Goal: Task Accomplishment & Management: Use online tool/utility

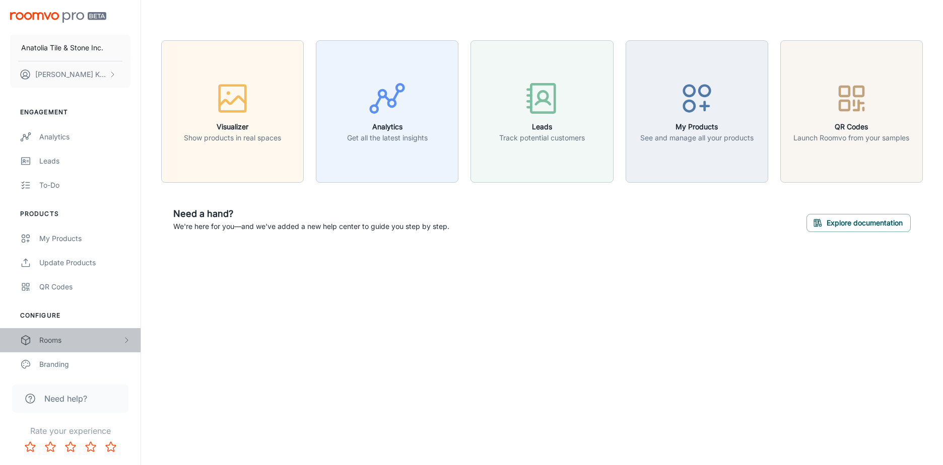
click at [64, 341] on div "Rooms" at bounding box center [80, 340] width 83 height 11
click at [72, 365] on div "My Rooms" at bounding box center [84, 364] width 91 height 11
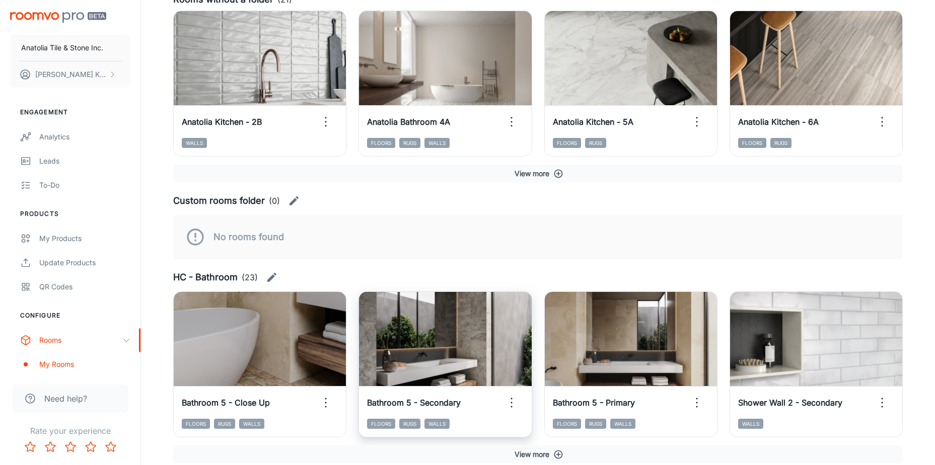
scroll to position [252, 0]
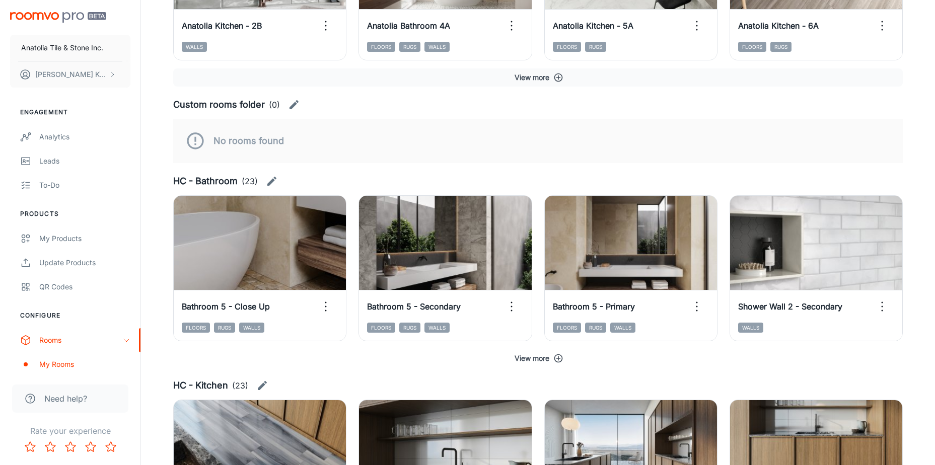
click at [526, 355] on button "View more" at bounding box center [538, 358] width 730 height 18
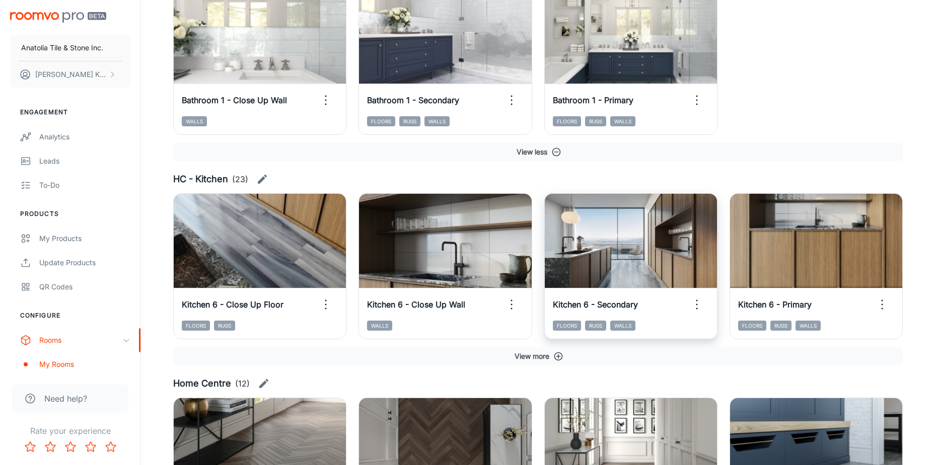
scroll to position [1259, 0]
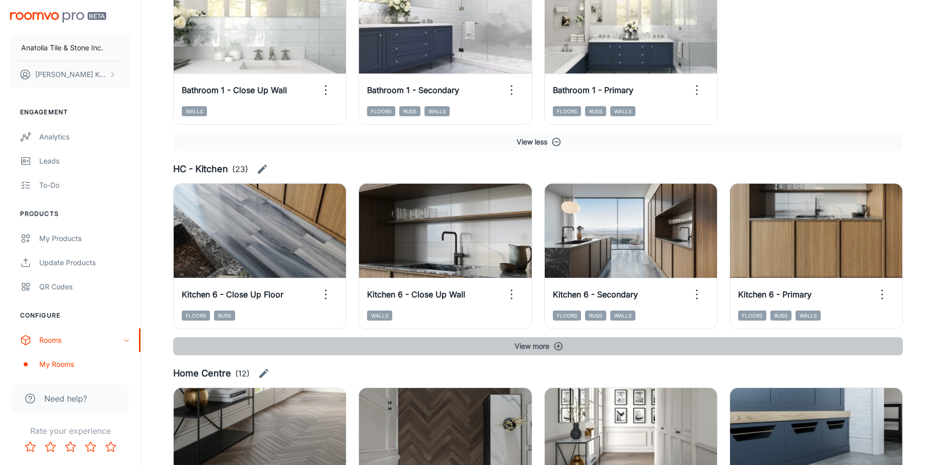
click at [538, 348] on button "View more" at bounding box center [538, 346] width 730 height 18
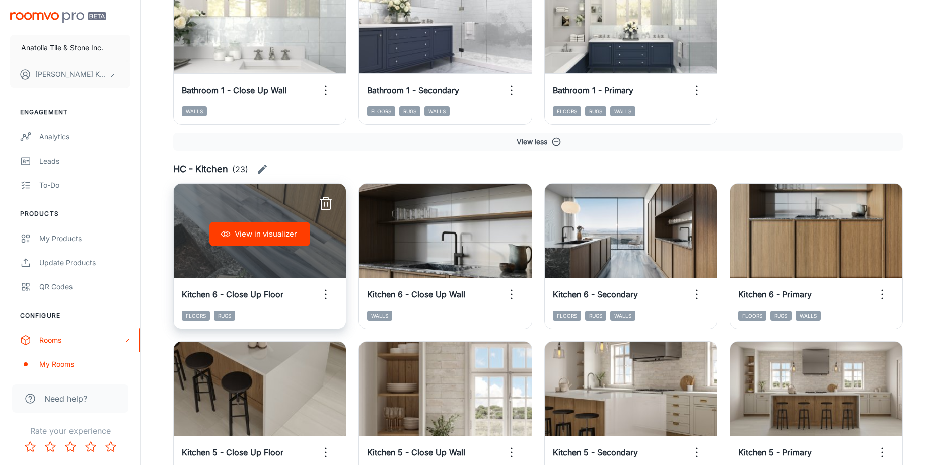
click at [292, 239] on button "View in visualizer" at bounding box center [259, 234] width 101 height 24
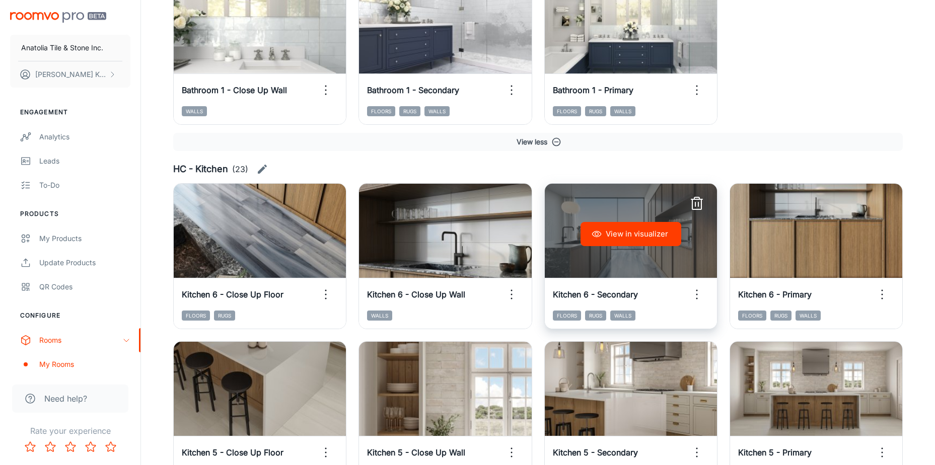
click at [653, 237] on button "View in visualizer" at bounding box center [631, 234] width 101 height 24
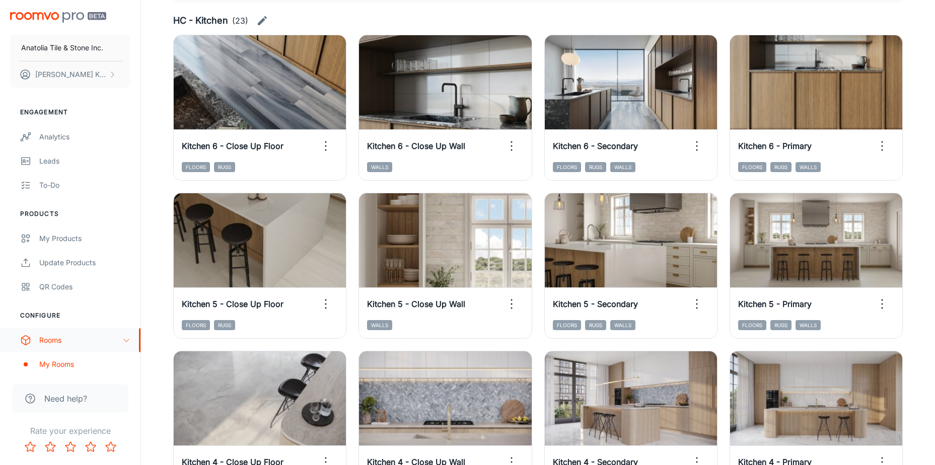
scroll to position [1360, 0]
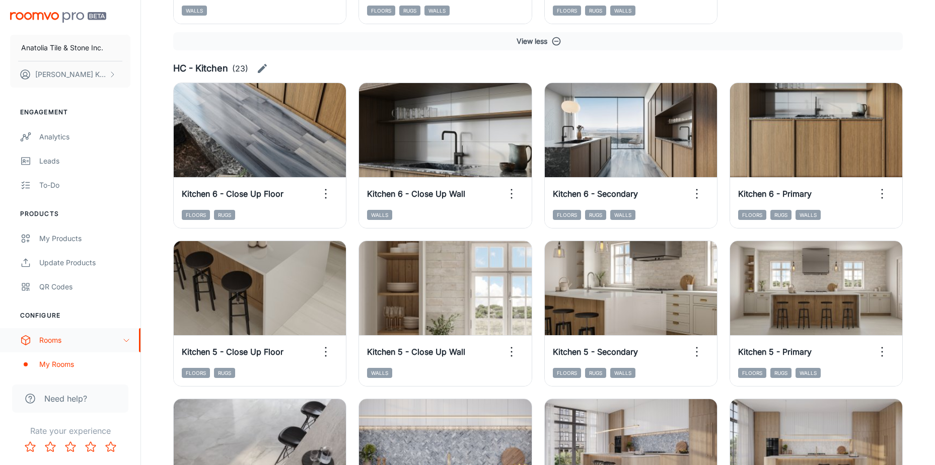
click at [126, 340] on icon "scrollable content" at bounding box center [126, 340] width 8 height 8
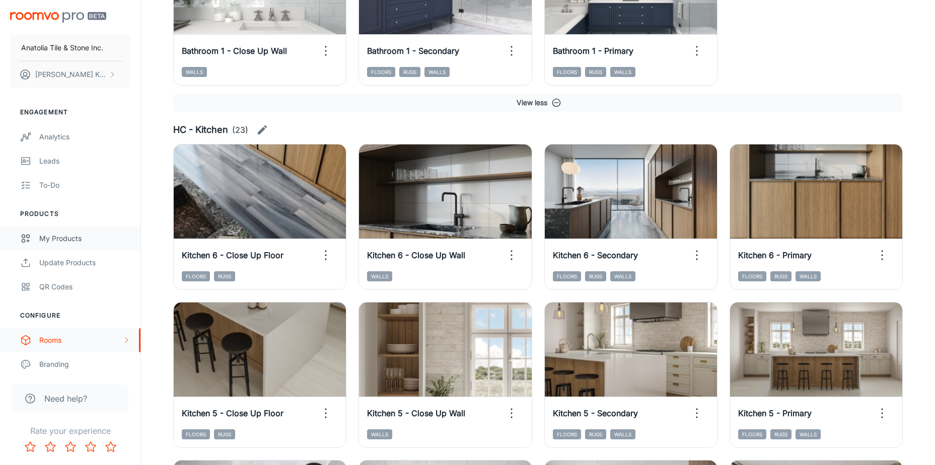
scroll to position [1208, 0]
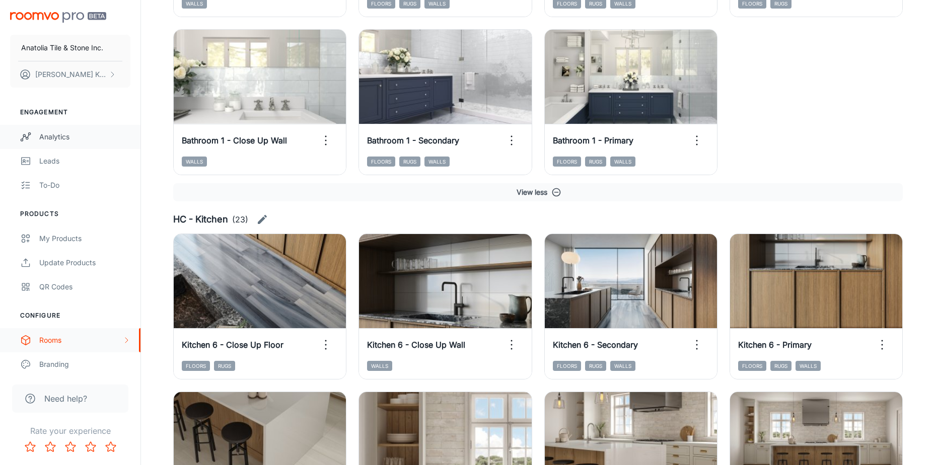
click at [59, 132] on div "Analytics" at bounding box center [84, 136] width 91 height 11
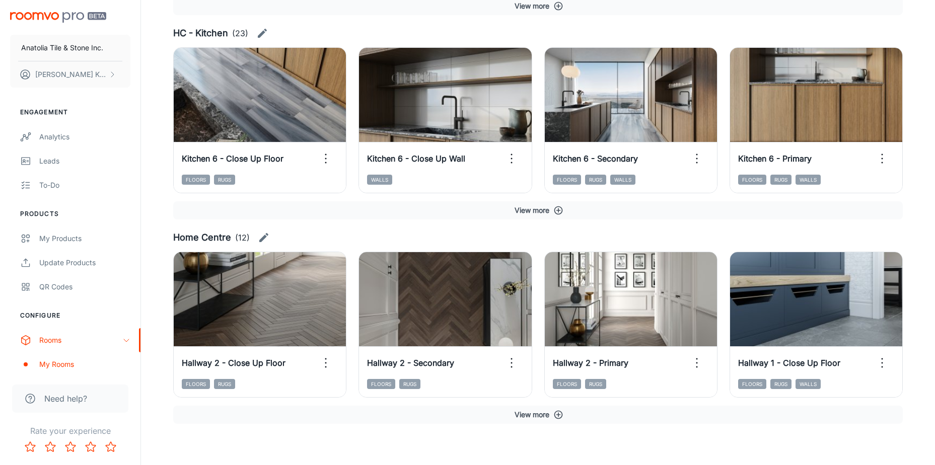
scroll to position [611, 0]
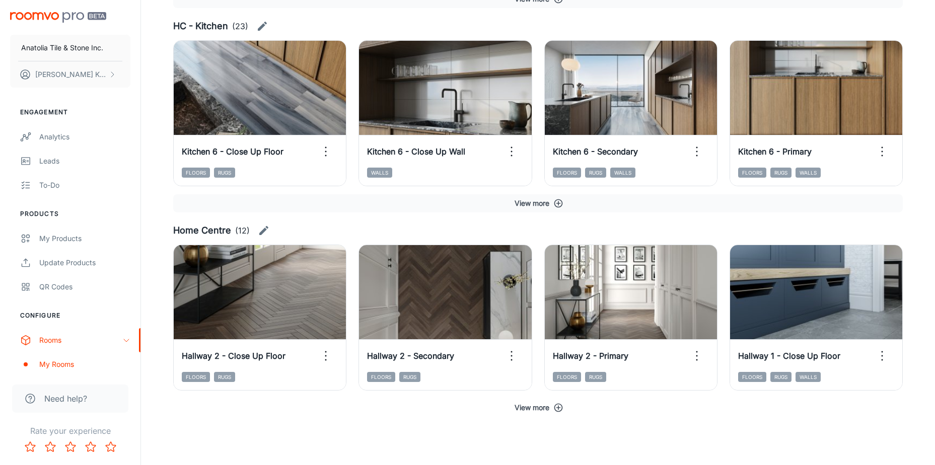
click at [563, 410] on icon "button" at bounding box center [558, 408] width 10 height 10
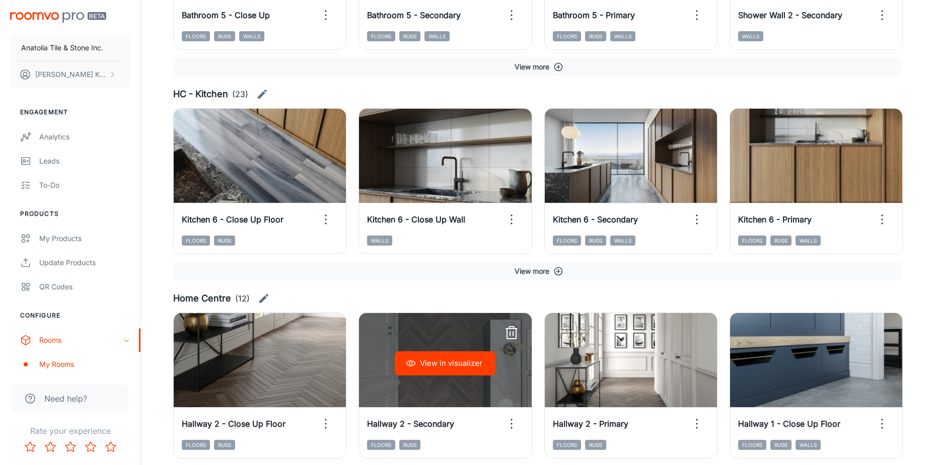
scroll to position [474, 0]
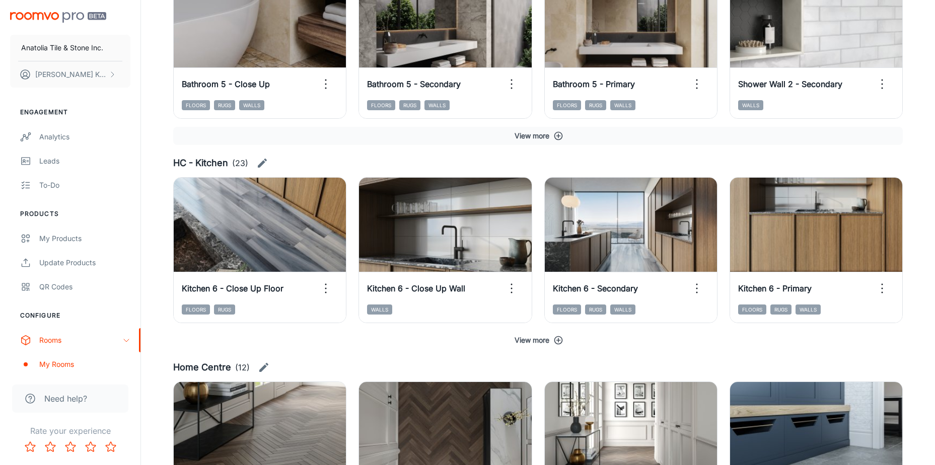
click at [550, 339] on button "View more" at bounding box center [538, 340] width 730 height 18
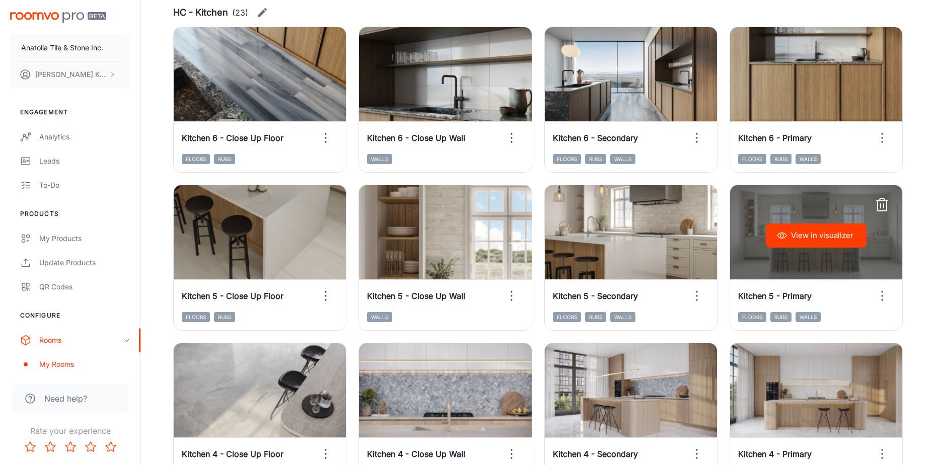
scroll to position [625, 0]
click at [823, 236] on button "View in visualizer" at bounding box center [816, 235] width 101 height 24
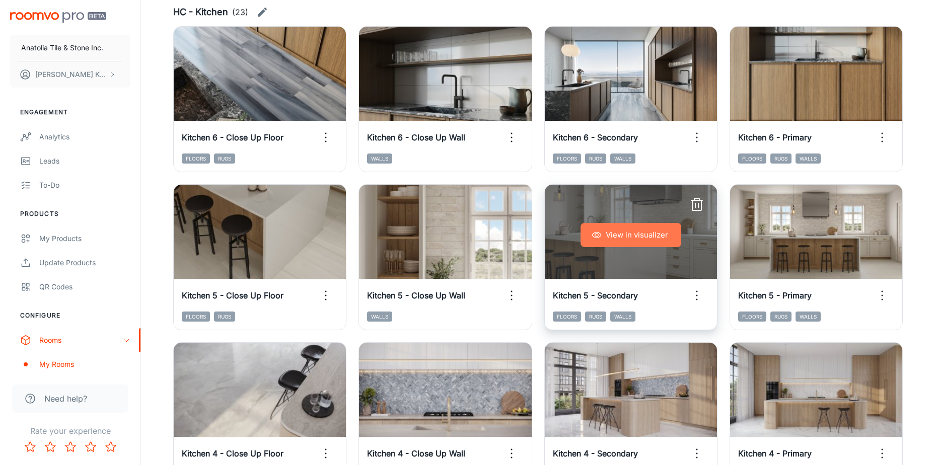
click at [618, 239] on button "View in visualizer" at bounding box center [631, 235] width 101 height 24
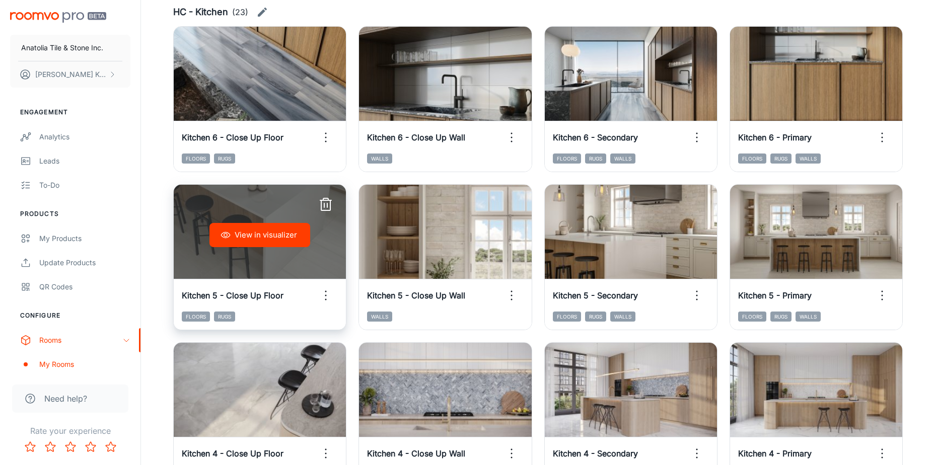
click at [285, 231] on button "View in visualizer" at bounding box center [259, 235] width 101 height 24
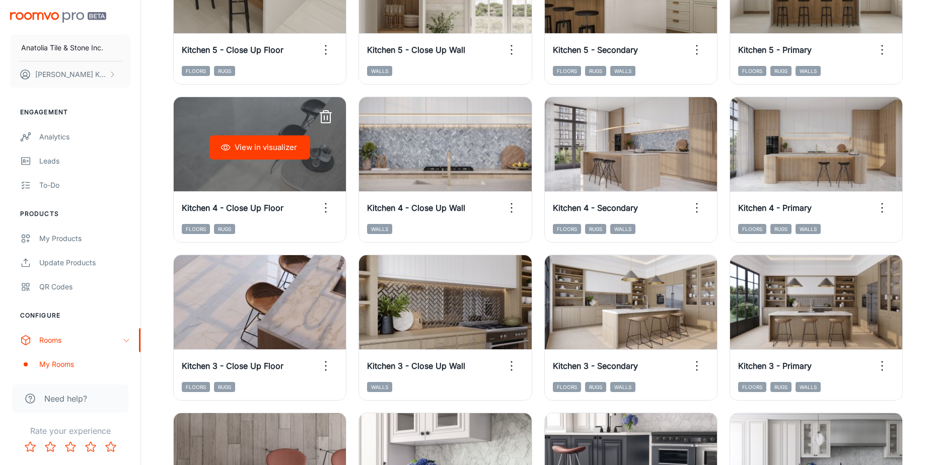
scroll to position [877, 0]
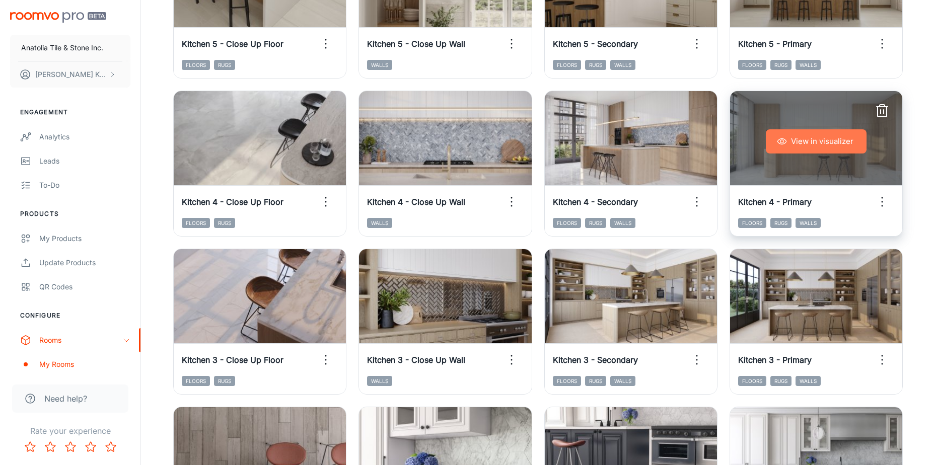
click at [807, 150] on button "View in visualizer" at bounding box center [816, 141] width 101 height 24
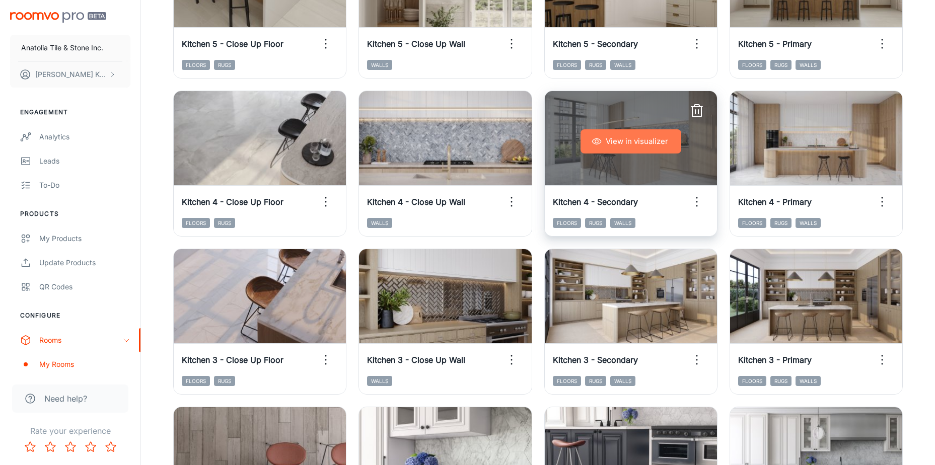
click at [658, 140] on button "View in visualizer" at bounding box center [631, 141] width 101 height 24
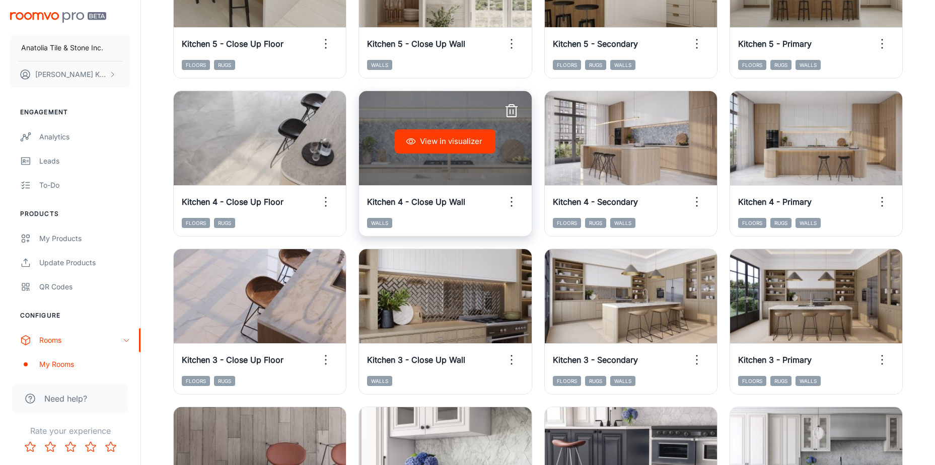
click at [432, 144] on button "View in visualizer" at bounding box center [445, 141] width 101 height 24
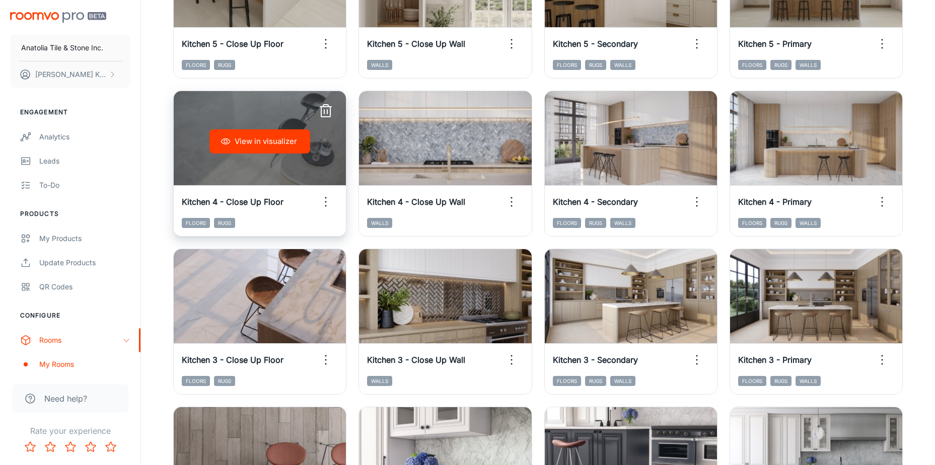
click at [252, 138] on button "View in visualizer" at bounding box center [259, 141] width 101 height 24
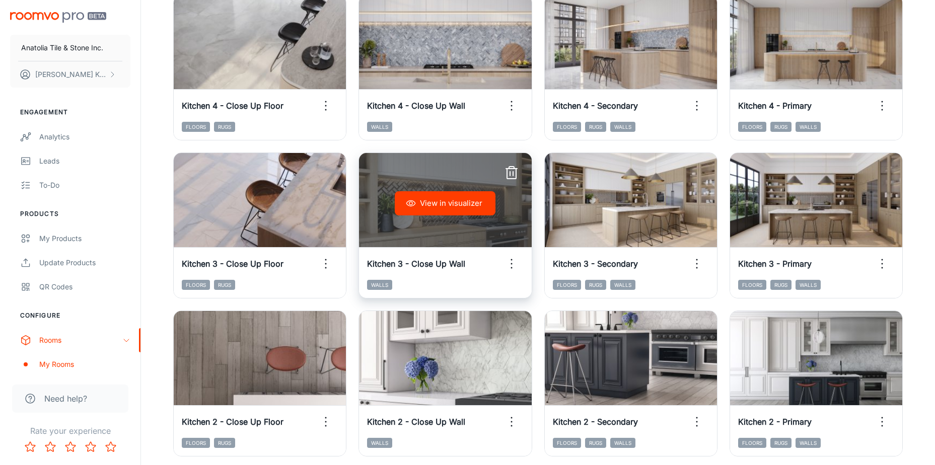
scroll to position [978, 0]
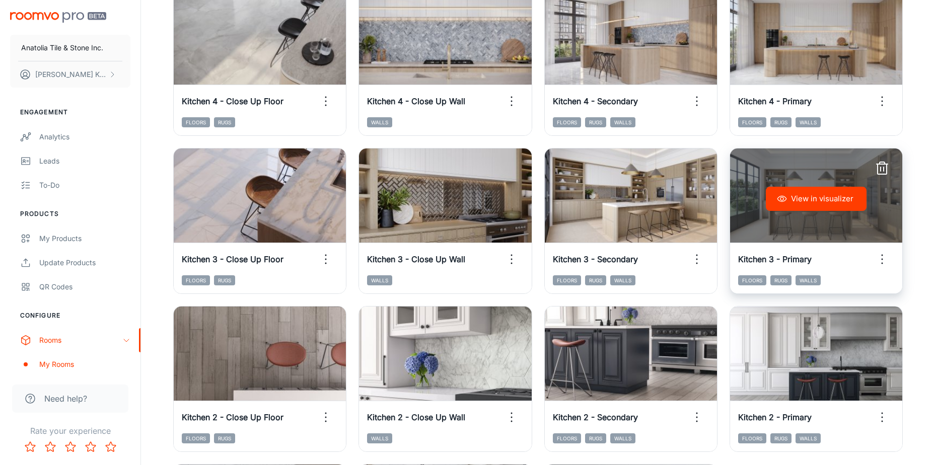
click at [838, 199] on button "View in visualizer" at bounding box center [816, 199] width 101 height 24
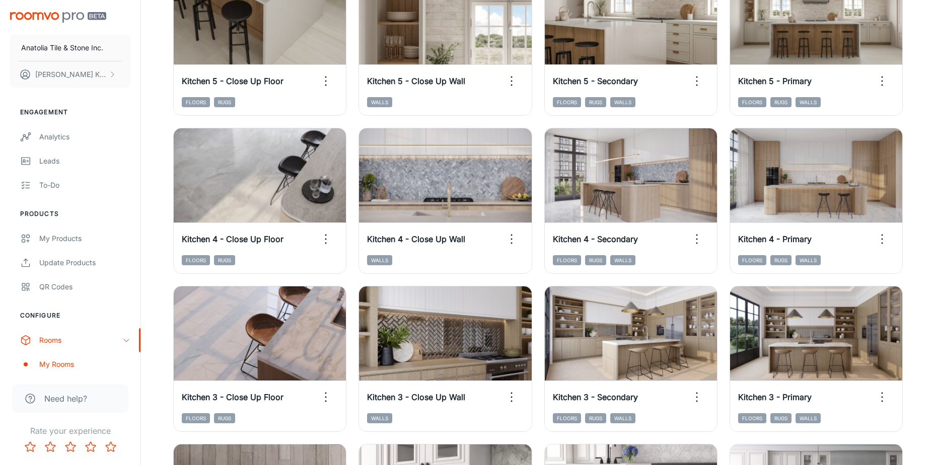
scroll to position [827, 0]
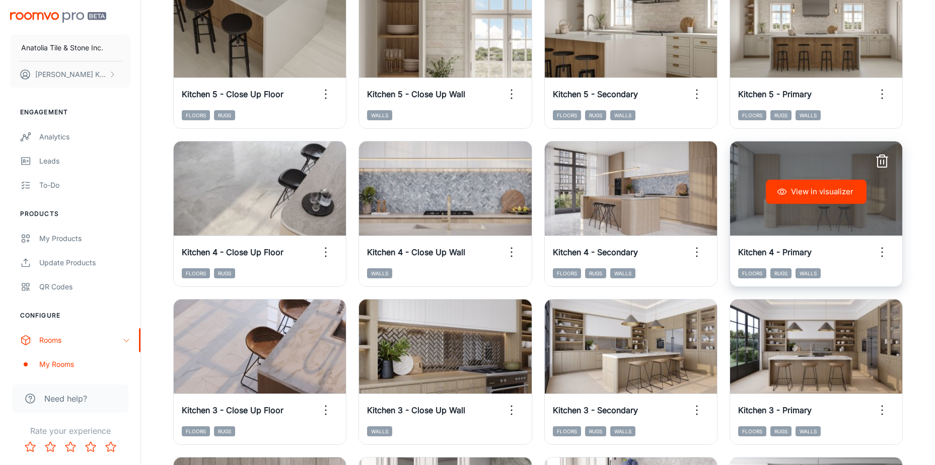
click at [836, 198] on button "View in visualizer" at bounding box center [816, 192] width 101 height 24
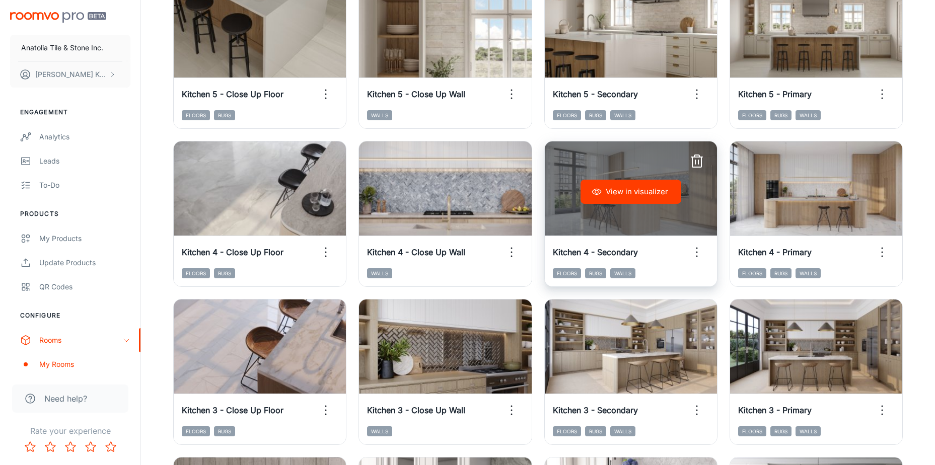
click at [653, 193] on button "View in visualizer" at bounding box center [631, 192] width 101 height 24
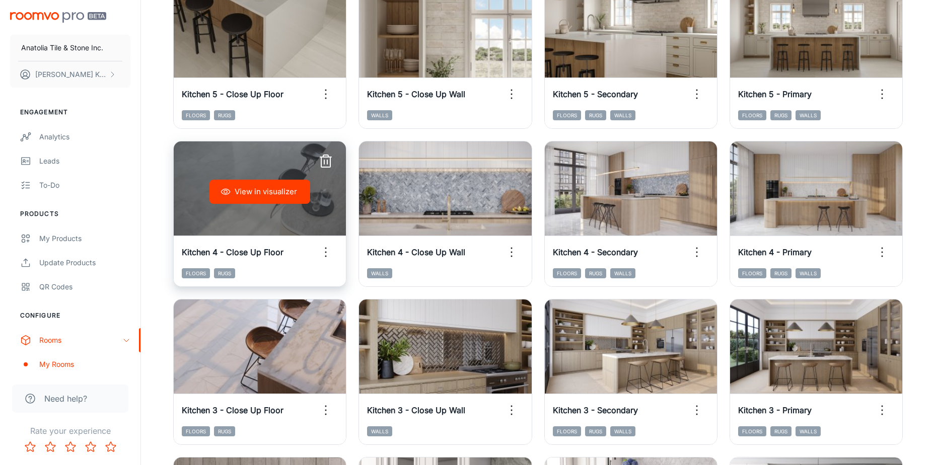
click at [268, 194] on button "View in visualizer" at bounding box center [259, 192] width 101 height 24
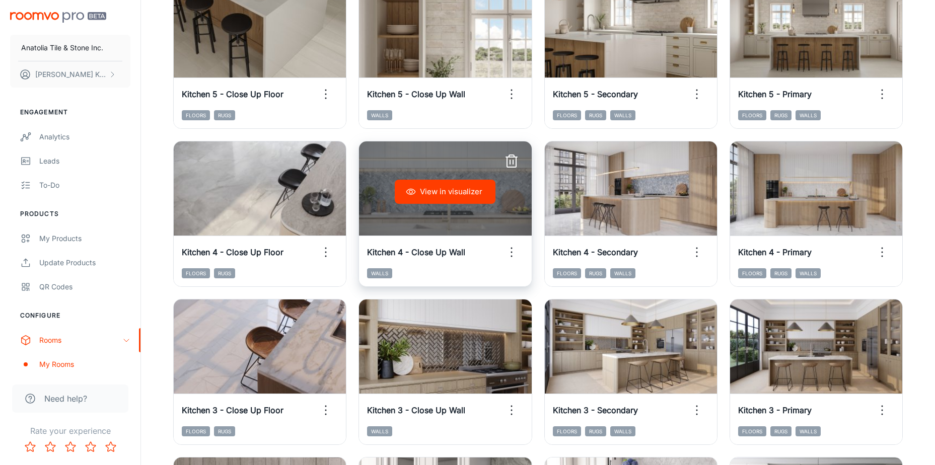
click at [463, 186] on button "View in visualizer" at bounding box center [445, 192] width 101 height 24
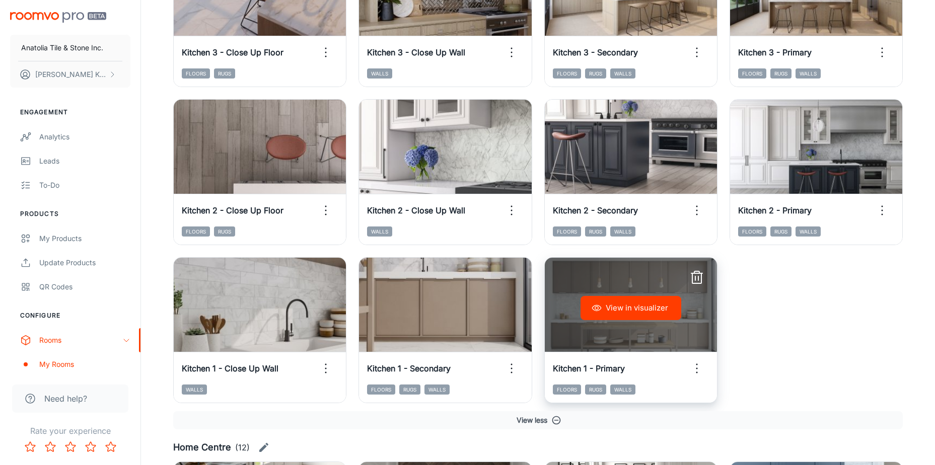
scroll to position [1129, 0]
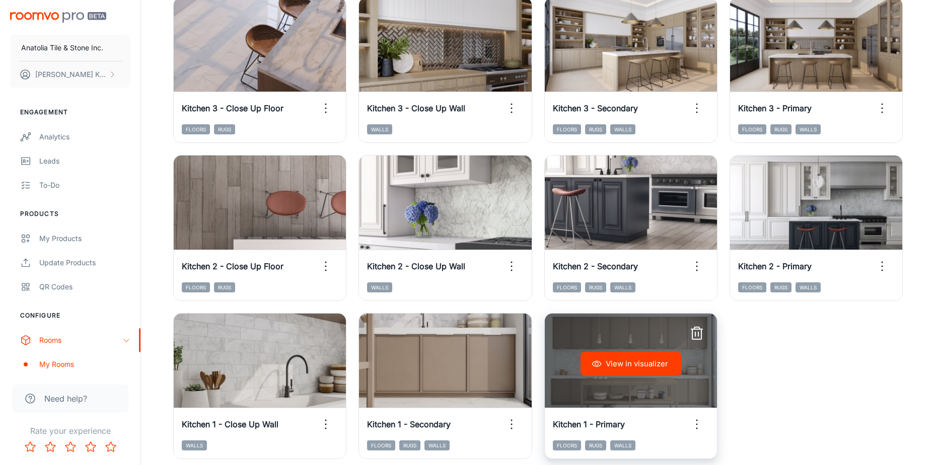
click at [654, 362] on button "View in visualizer" at bounding box center [631, 364] width 101 height 24
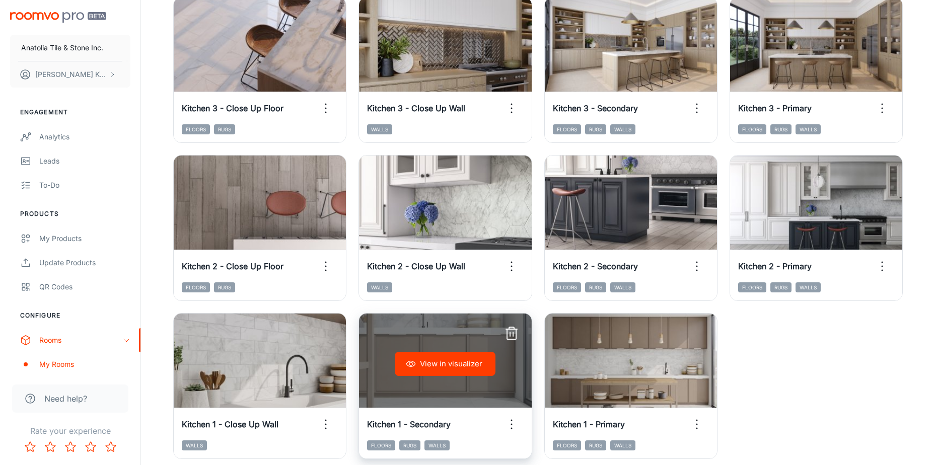
click at [455, 366] on button "View in visualizer" at bounding box center [445, 364] width 101 height 24
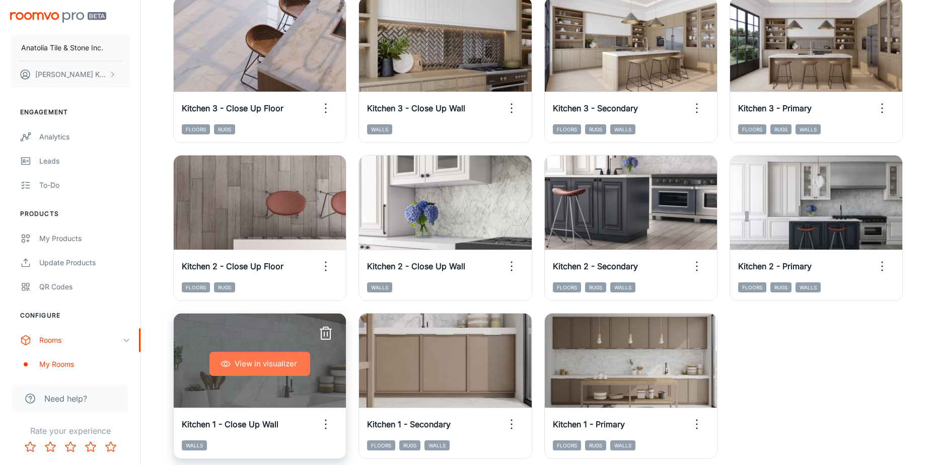
click at [281, 375] on button "View in visualizer" at bounding box center [259, 364] width 101 height 24
